Goal: Find specific page/section: Find specific page/section

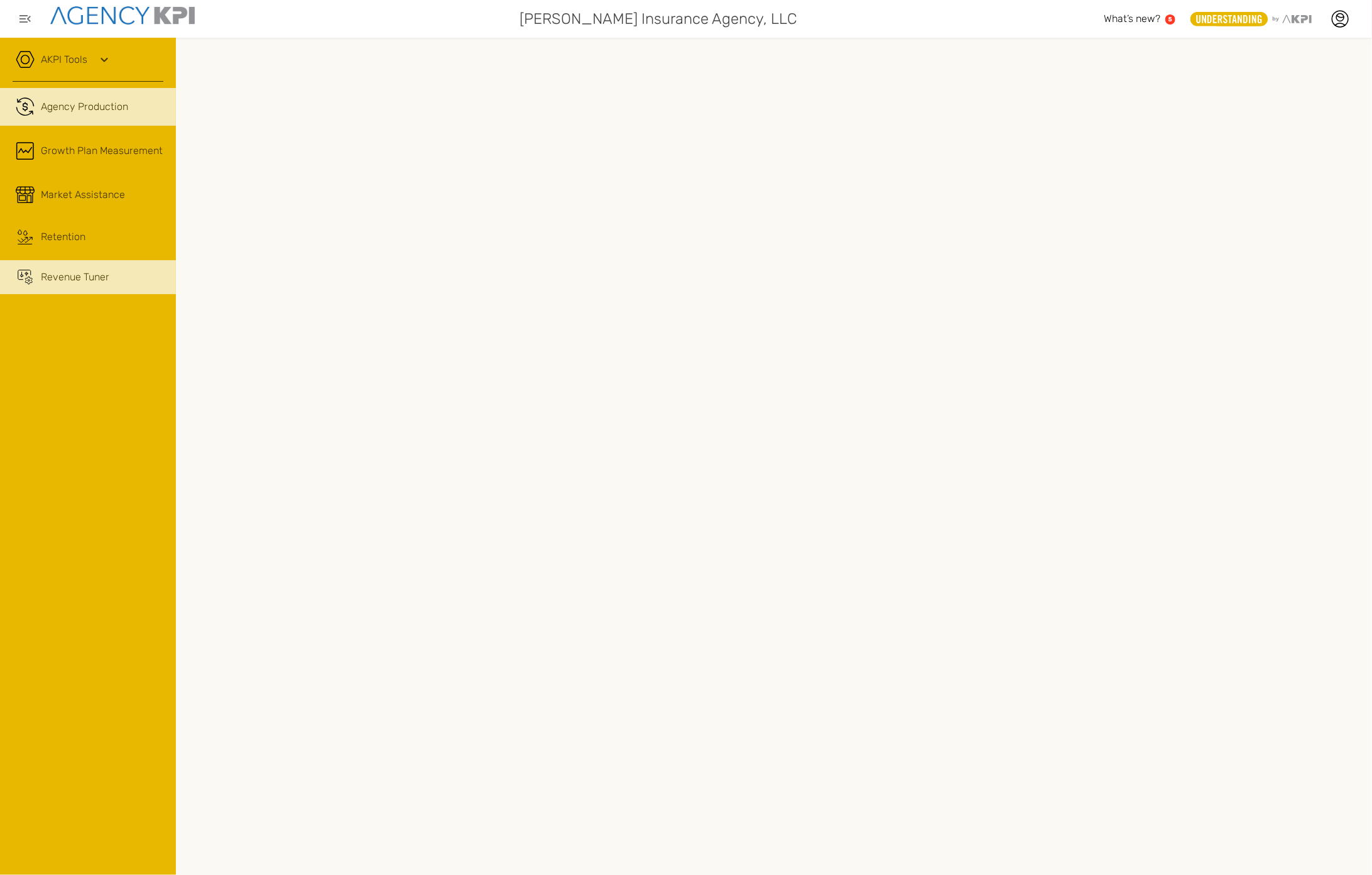
click at [81, 277] on span "Revenue Tuner" at bounding box center [75, 277] width 68 height 15
click at [70, 99] on span "Agency Production" at bounding box center [85, 107] width 87 height 15
